Goal: Task Accomplishment & Management: Complete application form

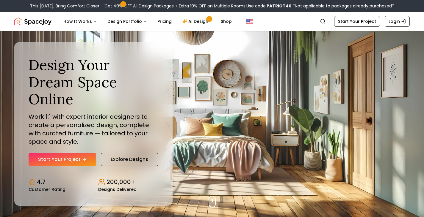
click at [62, 153] on link "Start Your Project" at bounding box center [62, 159] width 67 height 13
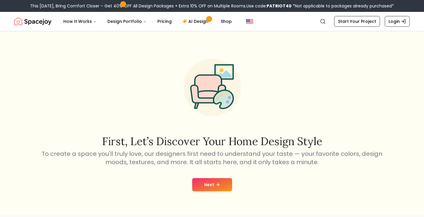
click at [221, 183] on button "Next" at bounding box center [212, 184] width 40 height 13
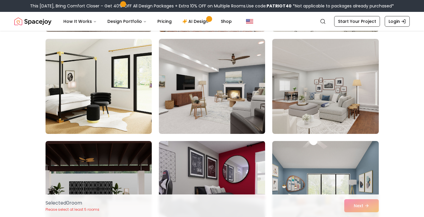
scroll to position [349, 0]
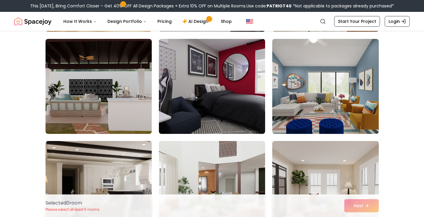
click at [265, 166] on img at bounding box center [211, 189] width 111 height 100
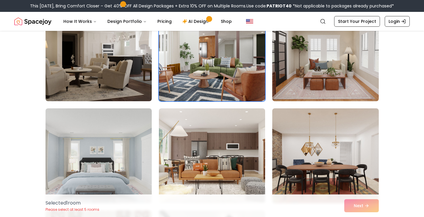
scroll to position [484, 0]
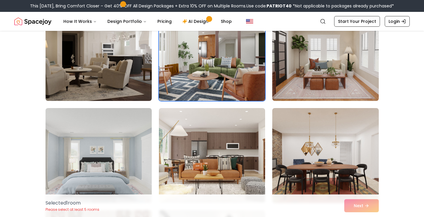
click at [205, 76] on img at bounding box center [211, 54] width 111 height 100
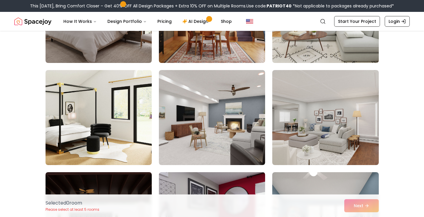
scroll to position [0, 0]
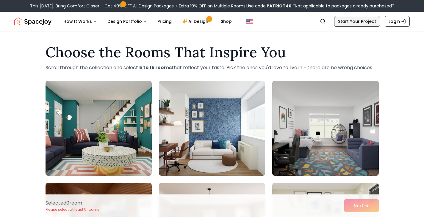
click at [358, 21] on link "Start Your Project" at bounding box center [357, 21] width 46 height 11
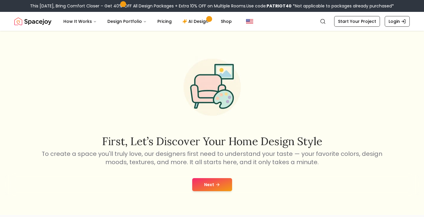
click at [213, 182] on button "Next" at bounding box center [212, 184] width 40 height 13
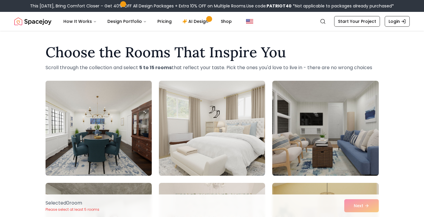
click at [128, 154] on img at bounding box center [98, 128] width 111 height 100
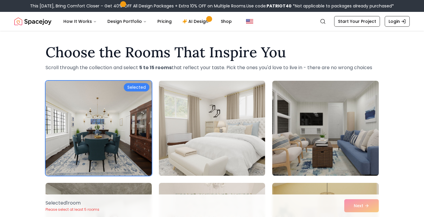
click at [192, 145] on img at bounding box center [211, 128] width 111 height 100
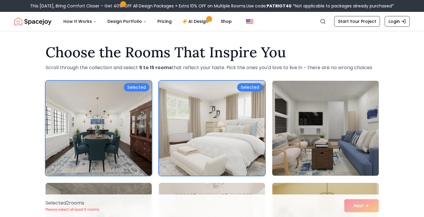
click at [294, 147] on img at bounding box center [324, 128] width 111 height 100
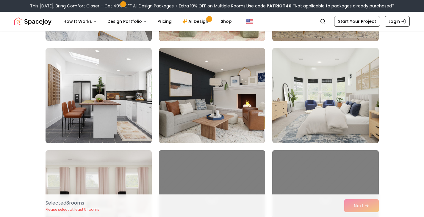
scroll to position [238, 0]
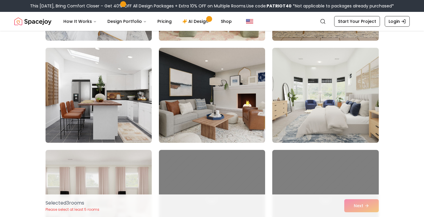
click at [98, 110] on img at bounding box center [98, 95] width 111 height 100
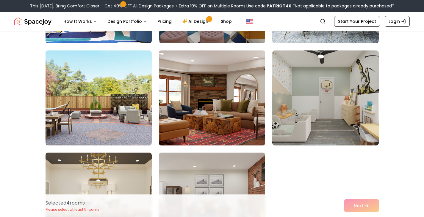
scroll to position [545, 0]
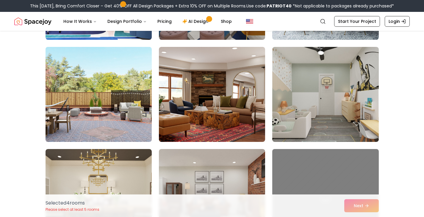
click at [113, 122] on img at bounding box center [98, 95] width 111 height 100
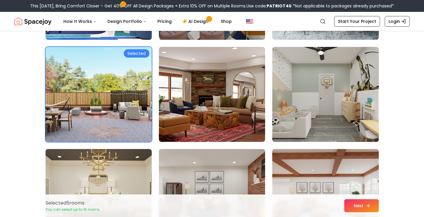
click at [369, 202] on button "Next" at bounding box center [361, 205] width 34 height 13
